Goal: Find specific page/section: Find specific page/section

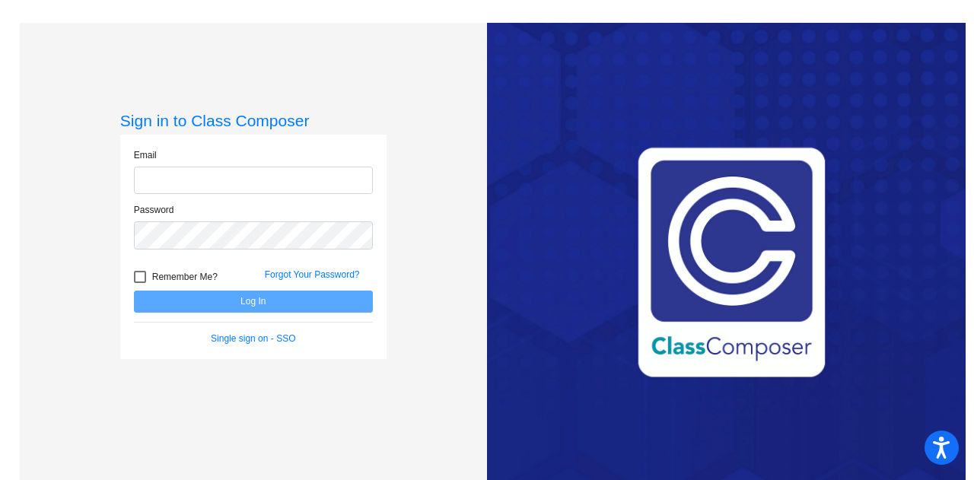
type input "[EMAIL_ADDRESS][DOMAIN_NAME]"
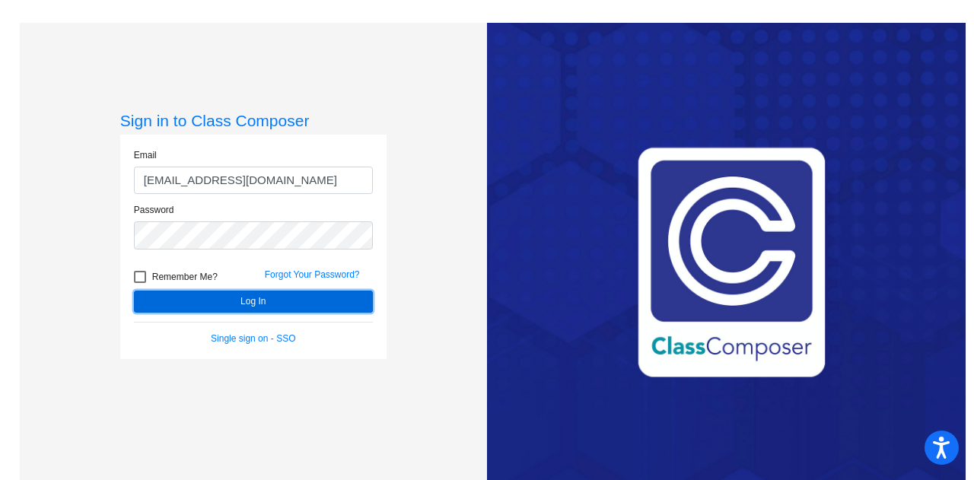
click at [258, 306] on button "Log In" at bounding box center [253, 302] width 239 height 22
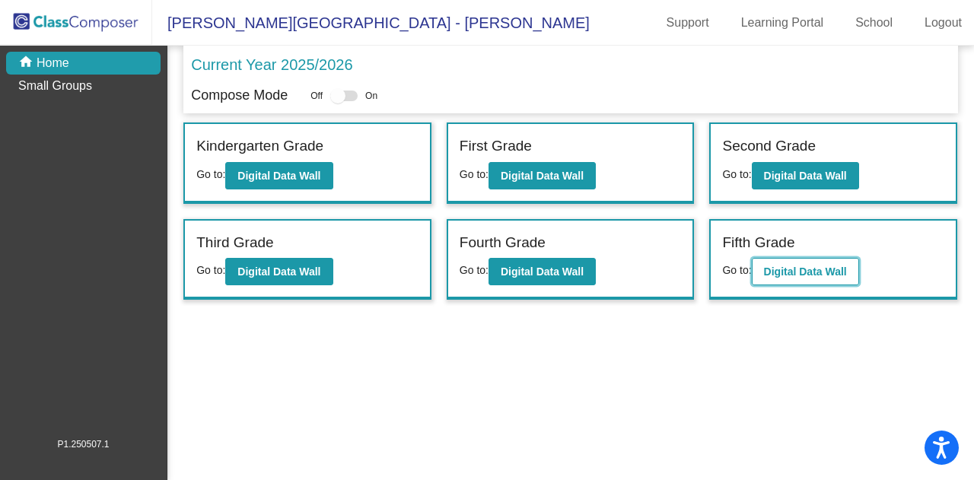
click at [779, 269] on b "Digital Data Wall" at bounding box center [805, 272] width 83 height 12
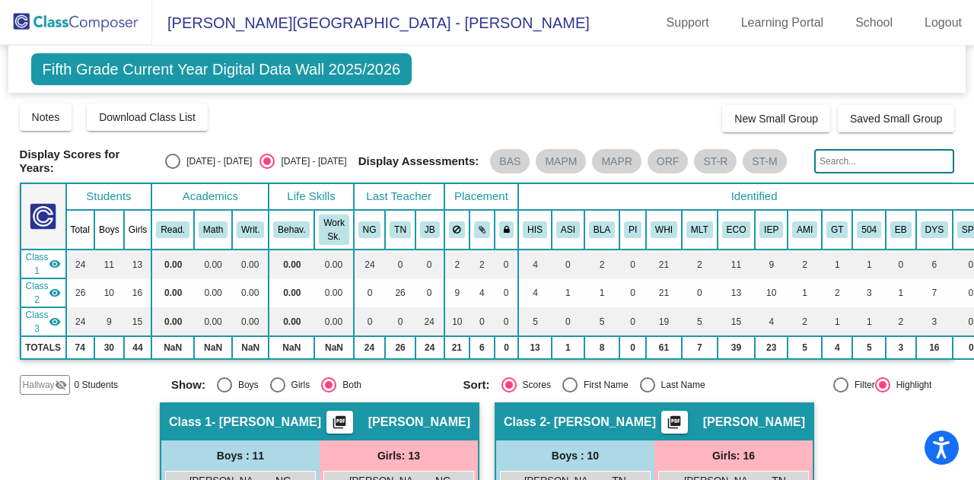
click at [49, 28] on img at bounding box center [76, 22] width 152 height 45
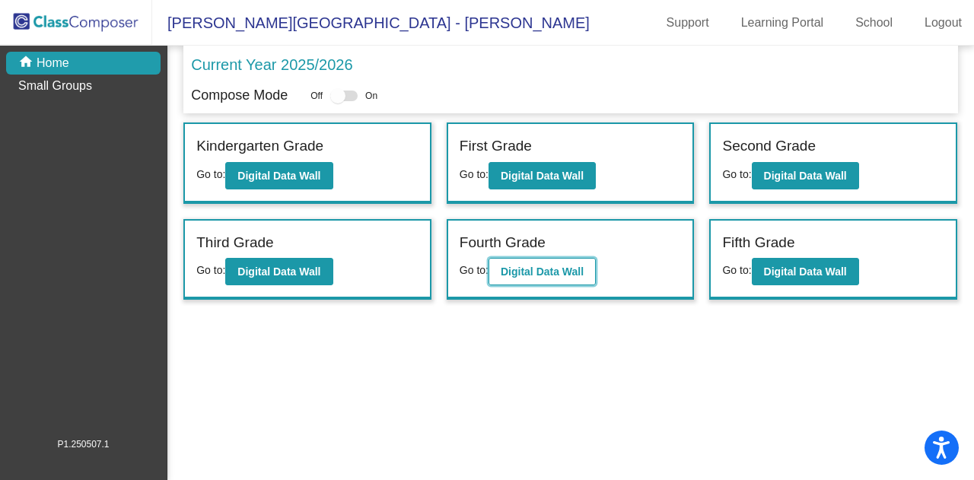
click at [524, 266] on b "Digital Data Wall" at bounding box center [542, 272] width 83 height 12
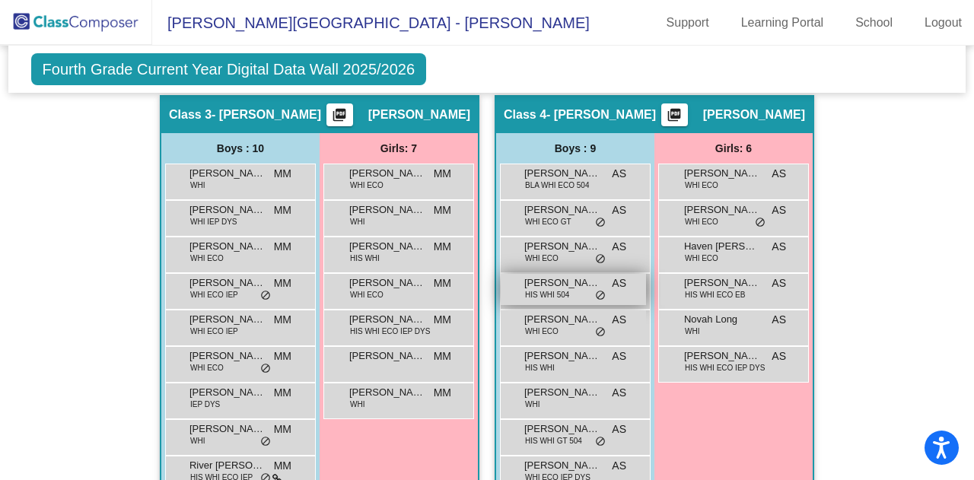
scroll to position [871, 0]
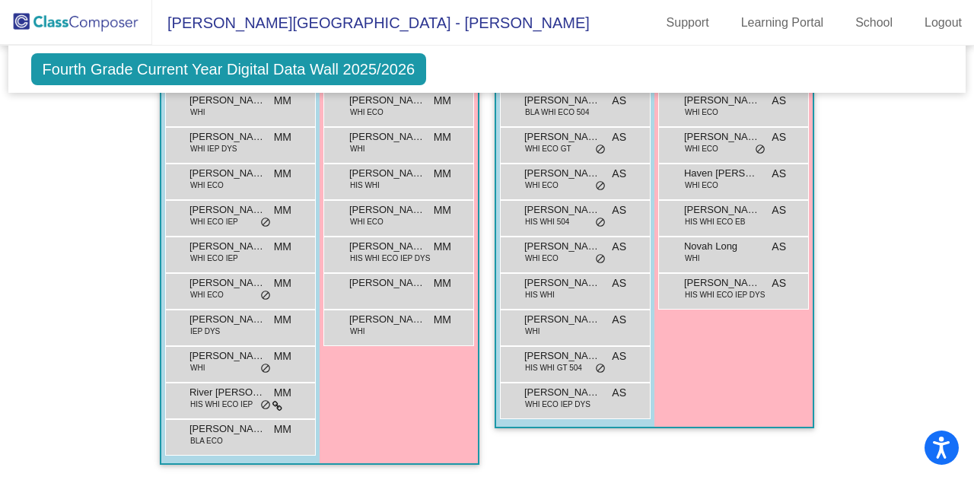
click at [82, 27] on img at bounding box center [76, 22] width 152 height 45
